Goal: Ask a question

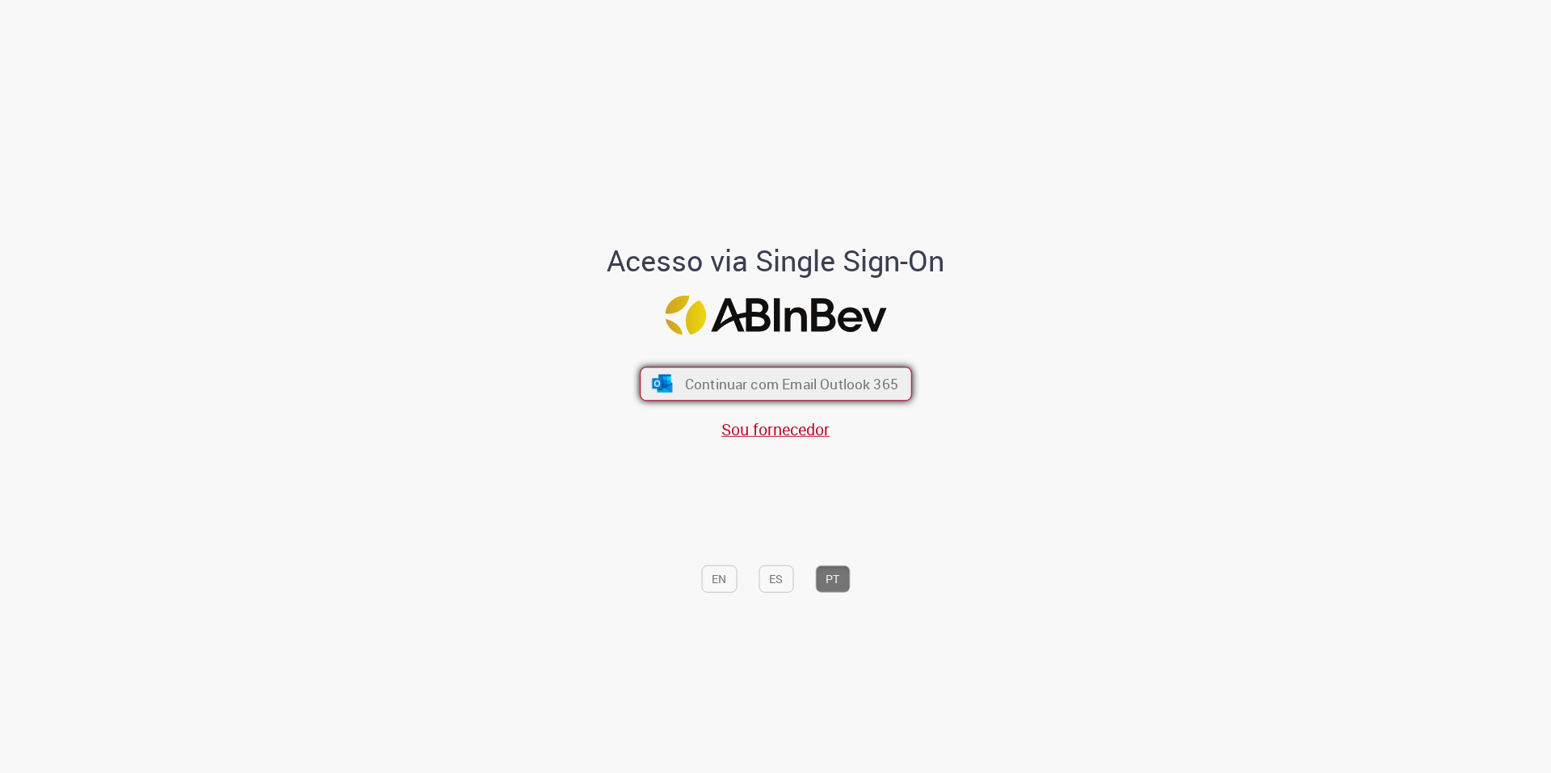
click at [761, 390] on span "Continuar com Email Outlook 365" at bounding box center [790, 384] width 213 height 19
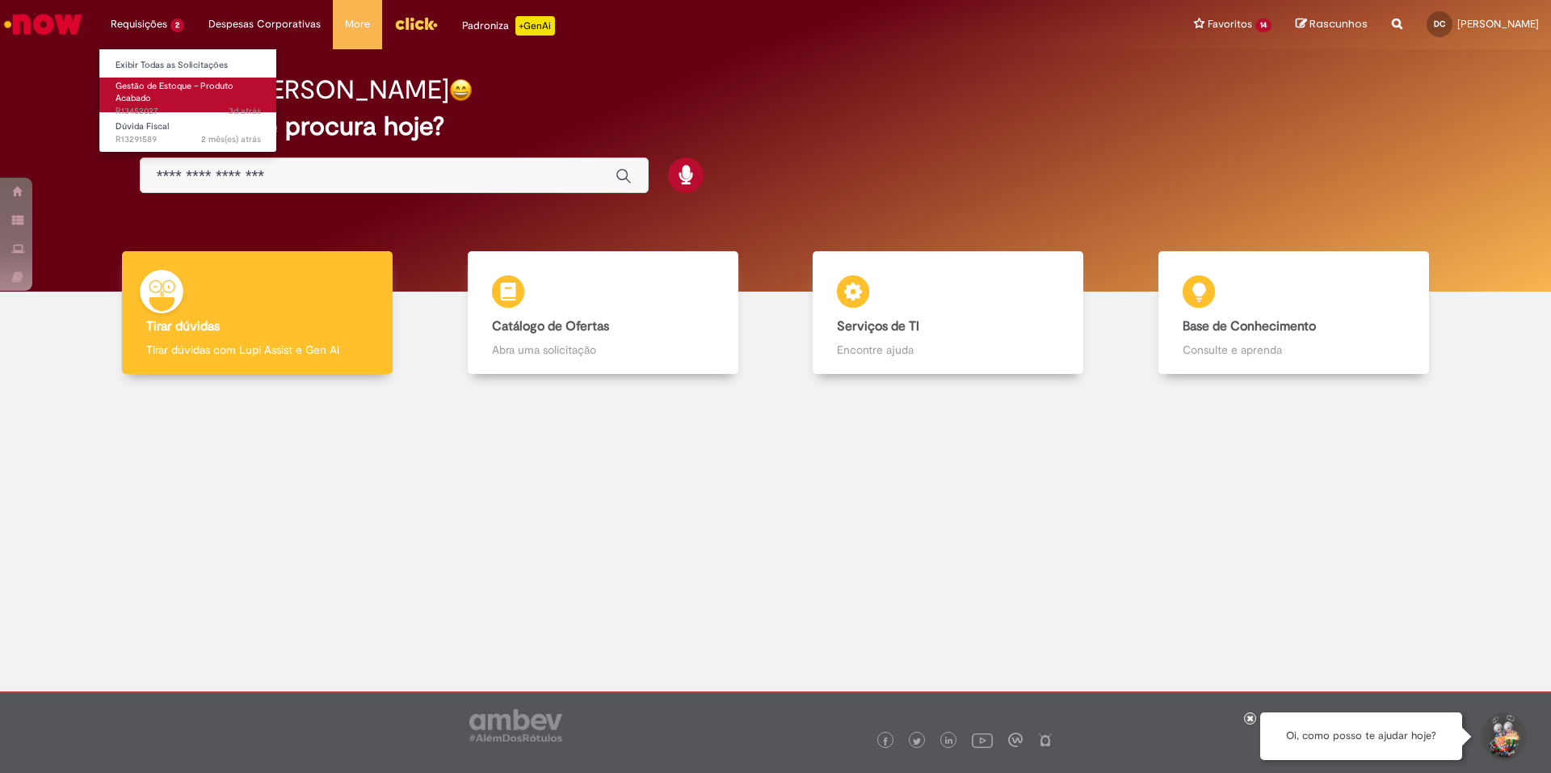
click at [154, 91] on span "Gestão de Estoque – Produto Acabado" at bounding box center [175, 92] width 118 height 25
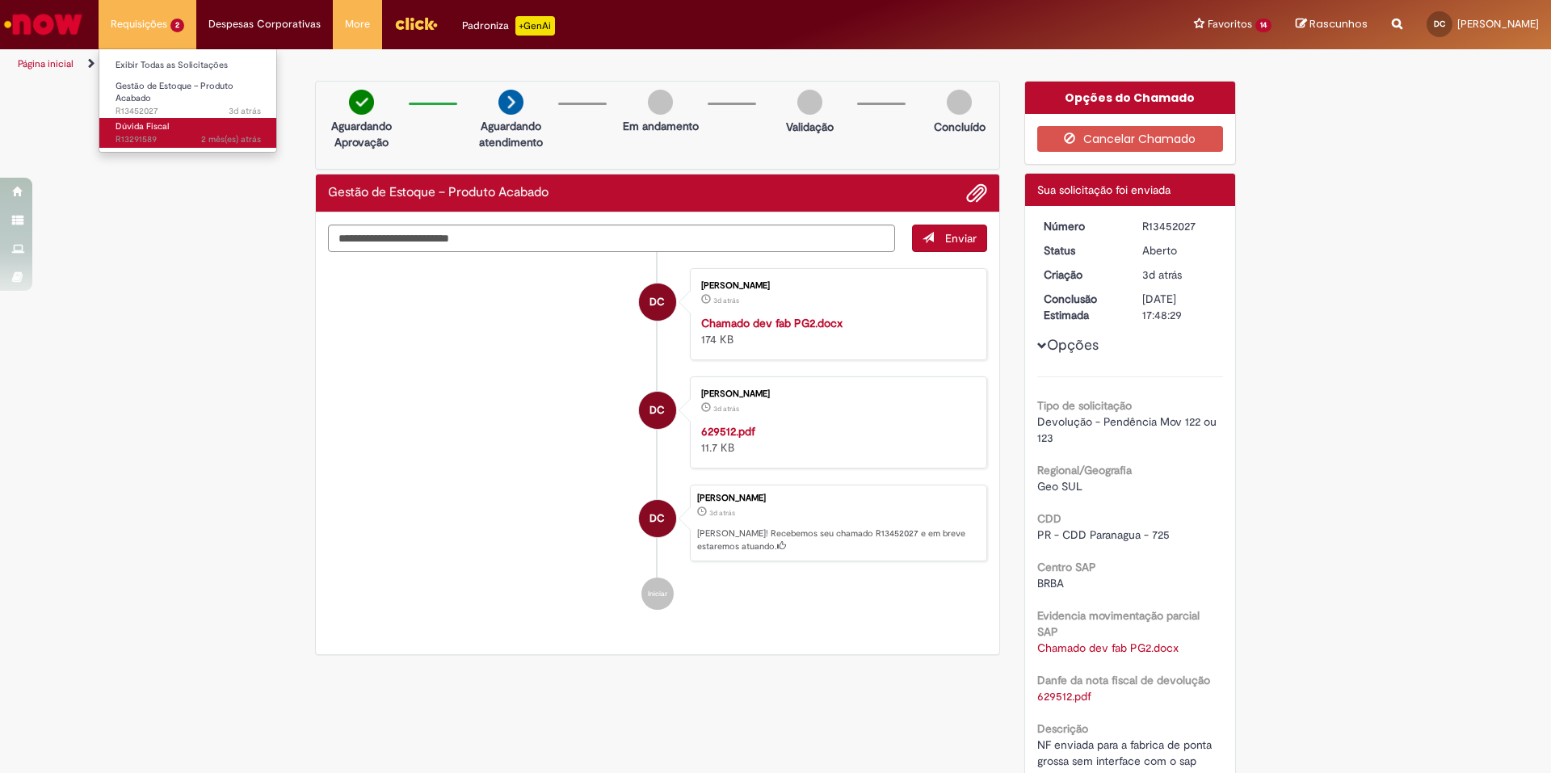
click at [161, 123] on span "Dúvida Fiscal" at bounding box center [142, 126] width 53 height 12
